Goal: Information Seeking & Learning: Learn about a topic

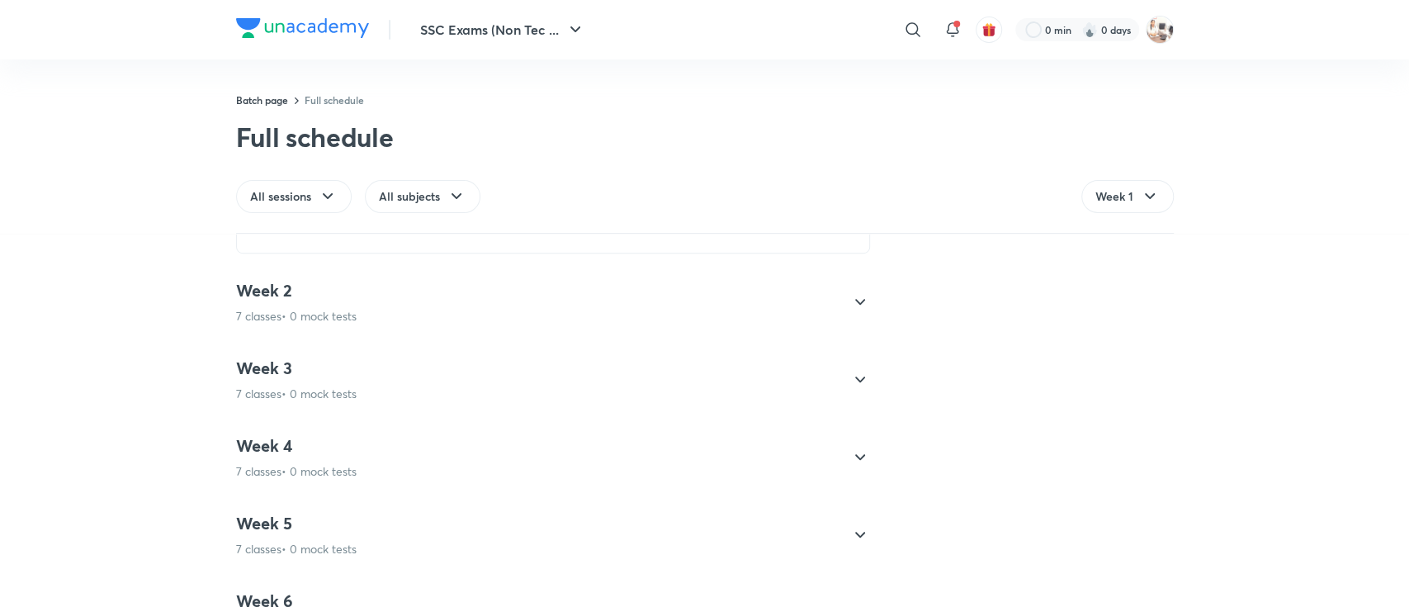
scroll to position [820, 0]
click at [861, 297] on div at bounding box center [860, 301] width 40 height 40
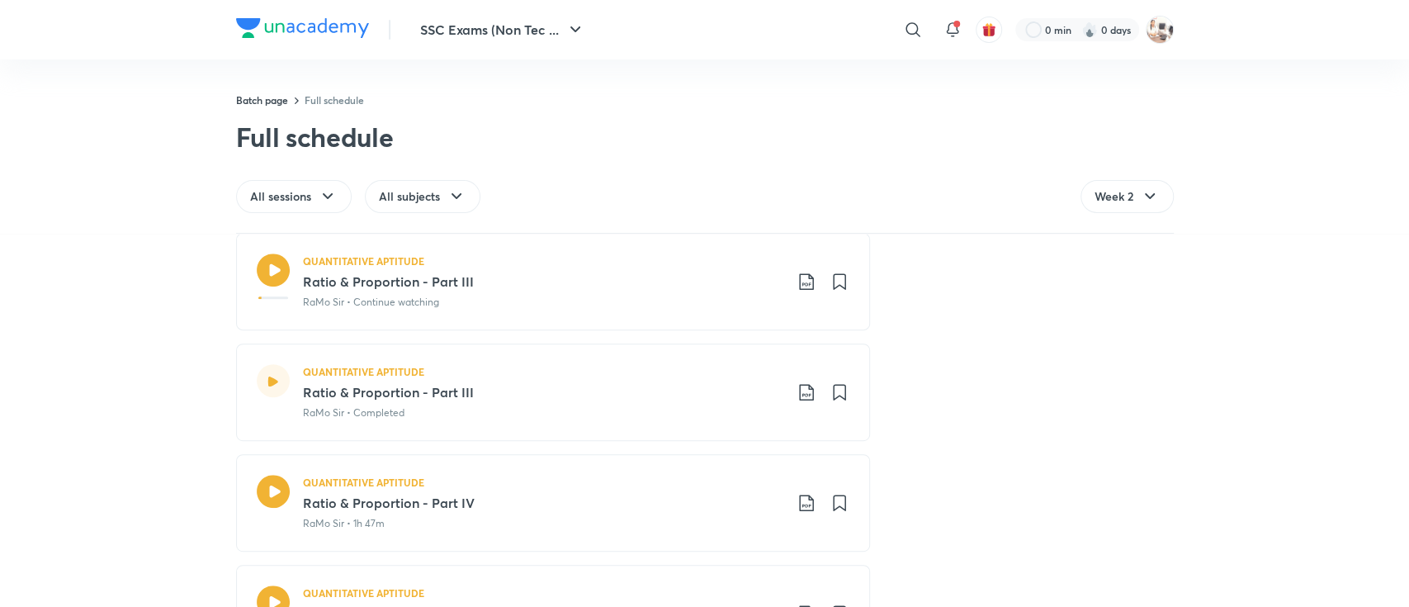
scroll to position [547, 0]
click at [379, 387] on h3 "Ratio & Proportion - Part III" at bounding box center [543, 393] width 480 height 20
